Goal: Understand process/instructions: Learn how to perform a task or action

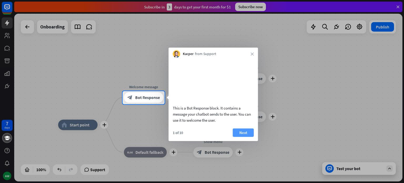
click at [243, 136] on button "Next" at bounding box center [243, 132] width 21 height 8
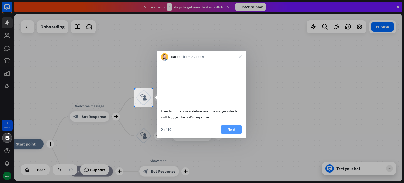
click at [233, 134] on button "Next" at bounding box center [231, 129] width 21 height 8
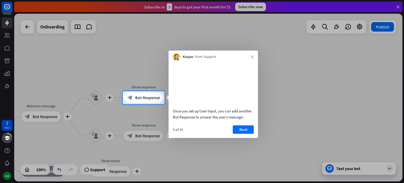
click at [174, 132] on div "3 of 10" at bounding box center [178, 129] width 10 height 5
click at [45, 114] on div at bounding box center [202, 143] width 404 height 79
click at [49, 118] on div at bounding box center [202, 143] width 404 height 79
click at [242, 134] on button "Next" at bounding box center [243, 129] width 21 height 8
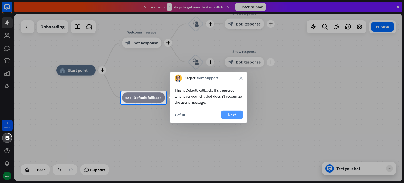
click at [233, 113] on button "Next" at bounding box center [232, 114] width 21 height 8
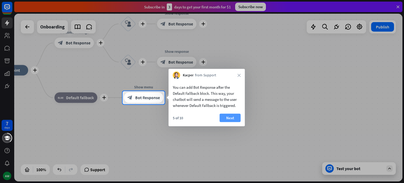
click at [231, 117] on button "Next" at bounding box center [230, 118] width 21 height 8
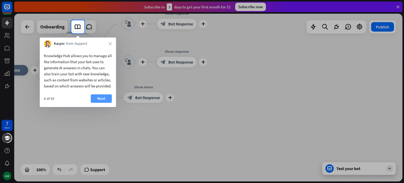
click at [102, 103] on button "Next" at bounding box center [101, 98] width 21 height 8
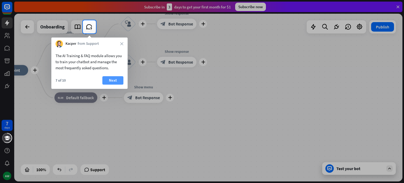
click at [113, 80] on button "Next" at bounding box center [112, 80] width 21 height 8
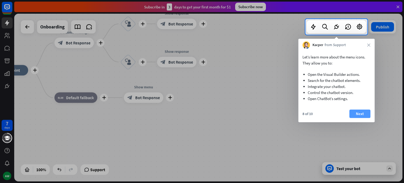
click at [354, 111] on button "Next" at bounding box center [359, 113] width 21 height 8
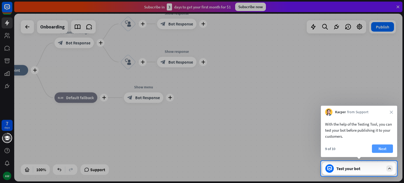
click at [382, 147] on button "Next" at bounding box center [382, 148] width 21 height 8
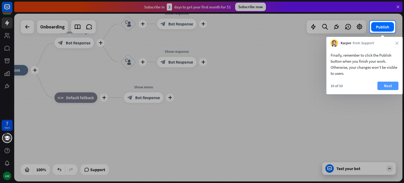
click at [391, 85] on button "Next" at bounding box center [388, 86] width 21 height 8
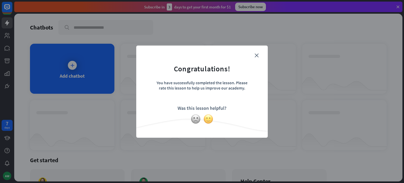
click at [209, 114] on img at bounding box center [208, 119] width 10 height 10
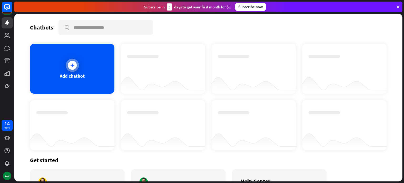
click at [73, 65] on icon at bounding box center [72, 65] width 5 height 5
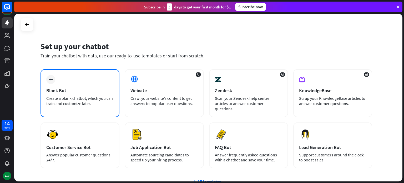
click at [63, 87] on div "Blank Bot" at bounding box center [79, 90] width 67 height 6
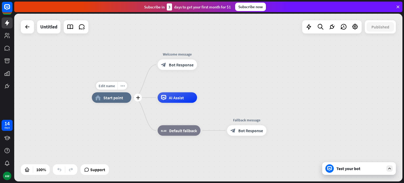
click at [111, 101] on div "home_2 Start point" at bounding box center [111, 97] width 39 height 11
